Goal: Task Accomplishment & Management: Manage account settings

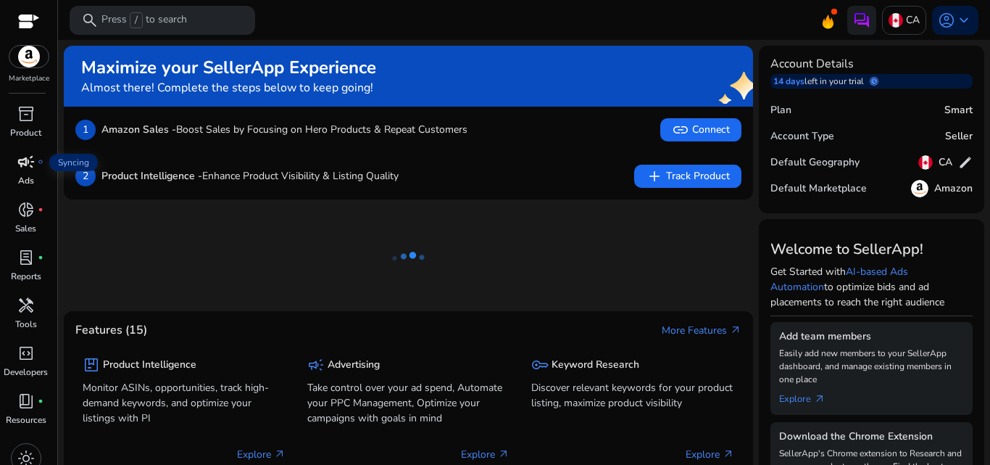
click at [26, 165] on span "campaign" at bounding box center [25, 161] width 17 height 17
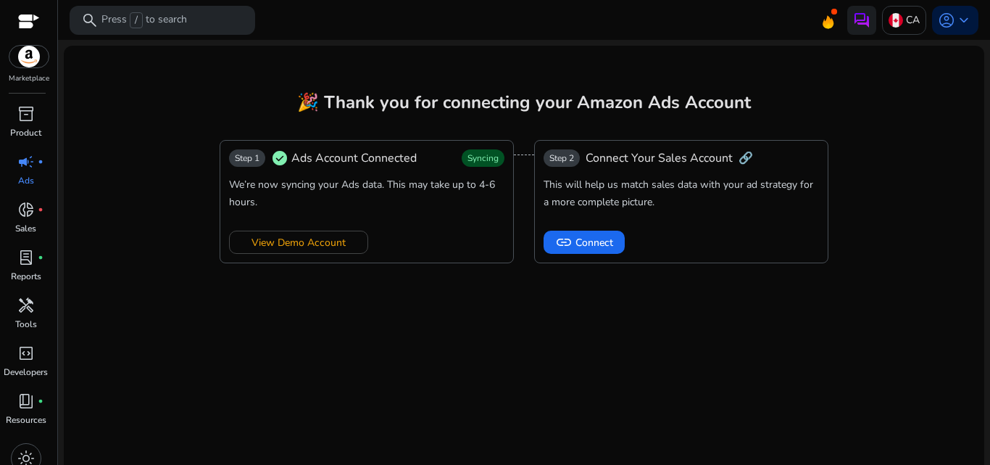
click at [428, 328] on mat-card "🎉 Thank you for connecting your Amazon Ads Account Step 1 check_circle Ads Acco…" at bounding box center [524, 262] width 921 height 432
click at [25, 172] on div "campaign fiber_manual_record" at bounding box center [26, 161] width 41 height 23
click at [264, 245] on span "View Demo Account" at bounding box center [299, 242] width 94 height 15
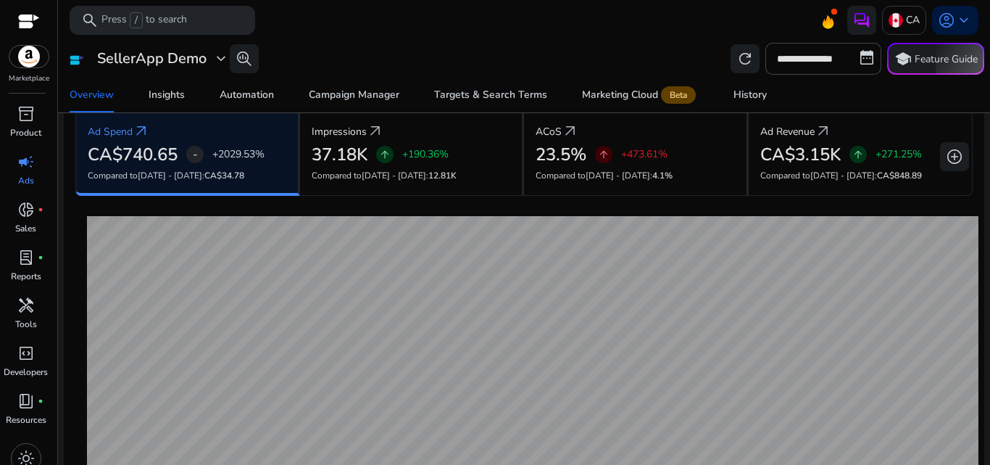
scroll to position [166, 0]
click at [341, 52] on div "**********" at bounding box center [524, 59] width 921 height 32
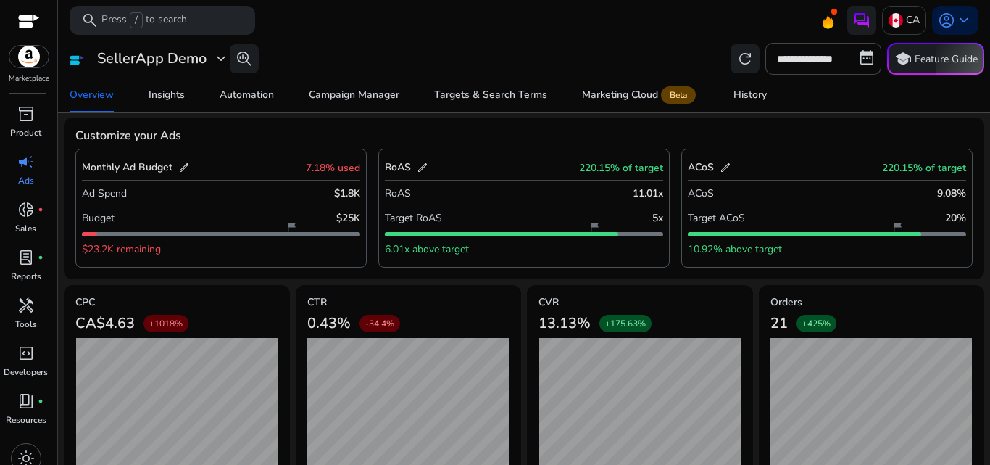
scroll to position [617, 0]
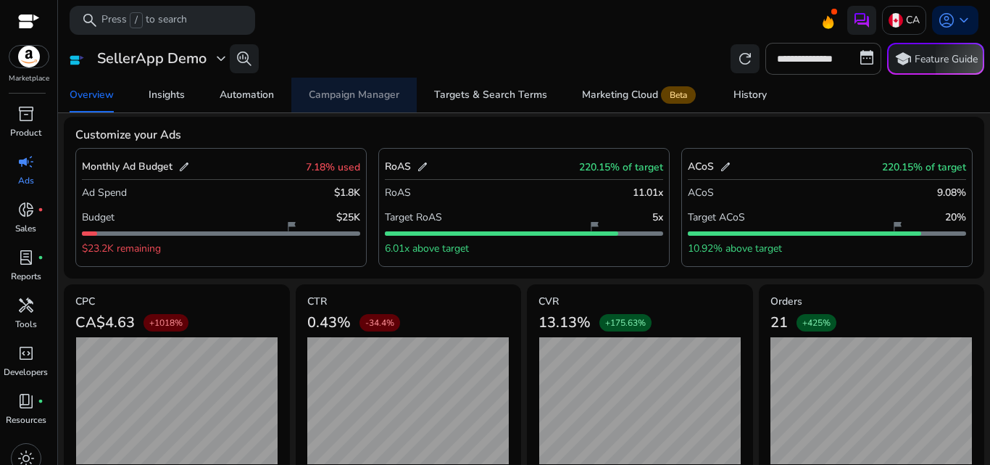
click at [370, 107] on span "Campaign Manager" at bounding box center [354, 95] width 91 height 35
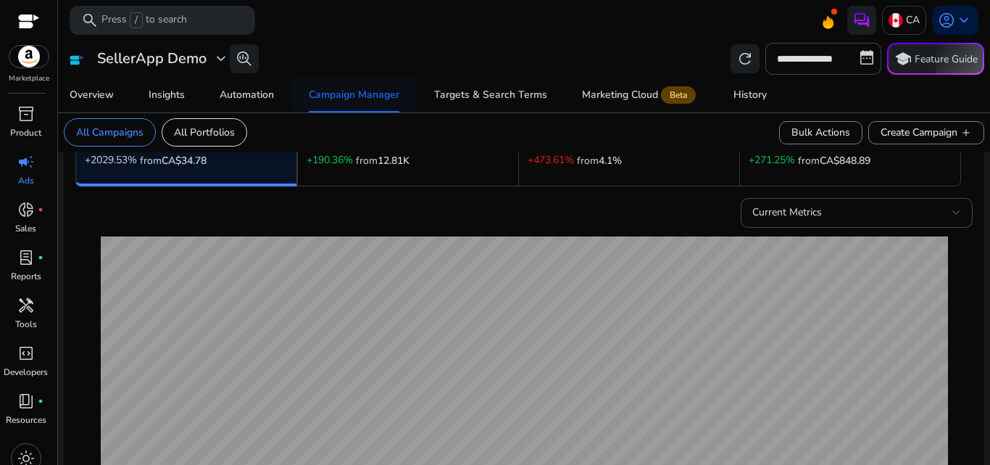
scroll to position [157, 0]
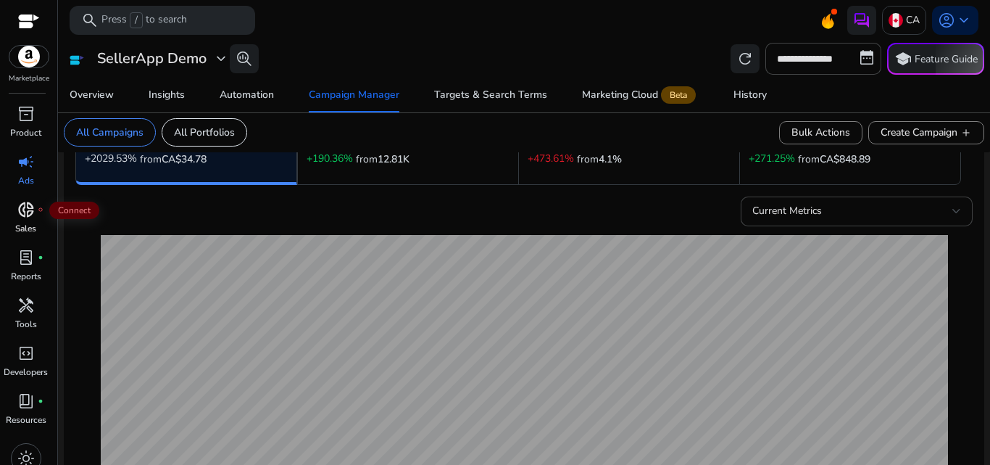
click at [27, 210] on span "donut_small" at bounding box center [25, 209] width 17 height 17
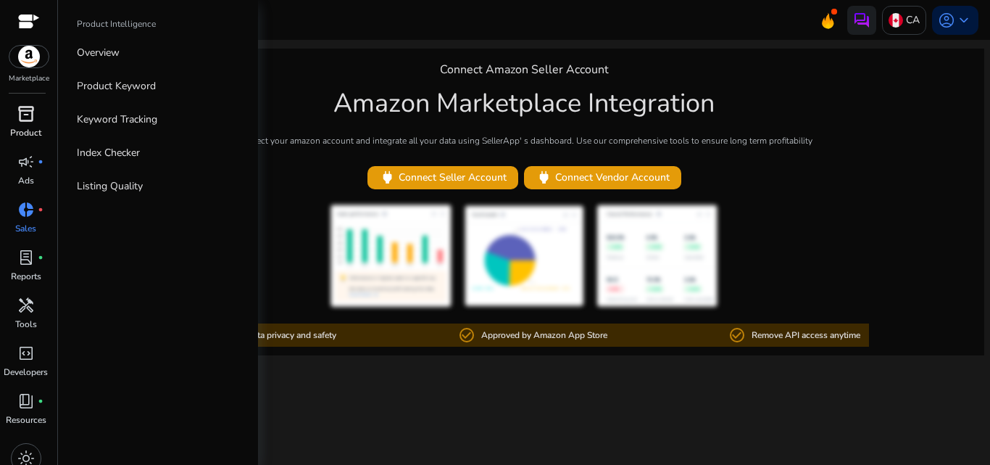
click at [15, 114] on div "inventory_2" at bounding box center [26, 113] width 41 height 23
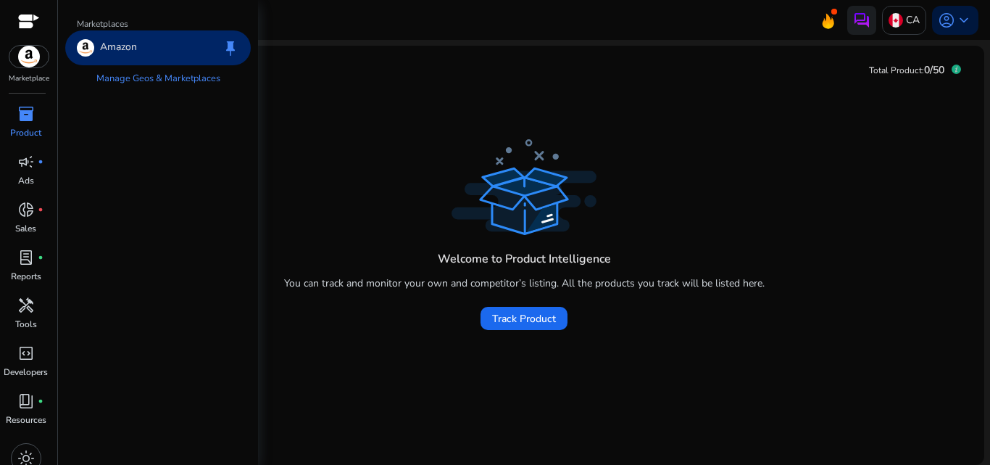
click at [20, 58] on img at bounding box center [28, 57] width 39 height 22
click at [24, 162] on span "campaign" at bounding box center [25, 161] width 17 height 17
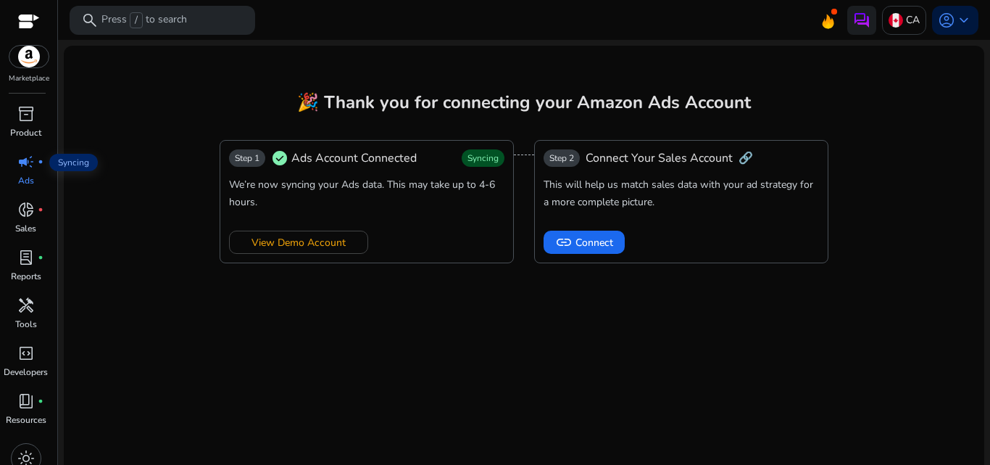
click at [24, 162] on span "campaign" at bounding box center [25, 161] width 17 height 17
